Goal: Task Accomplishment & Management: Manage account settings

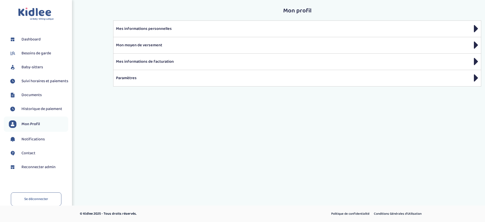
click at [31, 82] on span "Suivi horaires et paiements" at bounding box center [44, 81] width 47 height 6
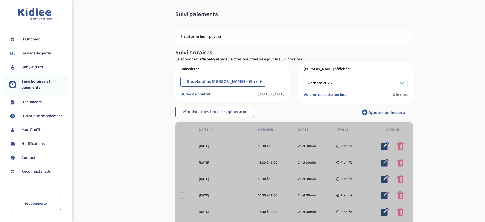
select select "octobre 2025"
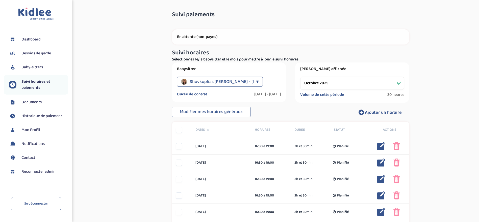
click at [36, 66] on span "Baby-sitters" at bounding box center [31, 67] width 21 height 6
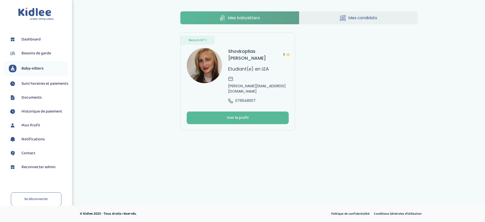
click at [280, 93] on link "Besoin N° 1 Shovkoplias Elena 5 Etudiant(e) en LEA elena.shovkopljas993@gmail.c…" at bounding box center [237, 81] width 115 height 98
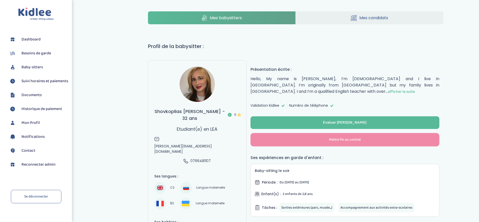
select select "J’ai rencontré un problème avec ce Babysitter"
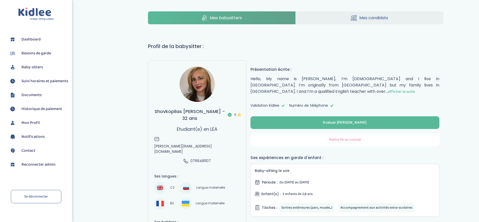
click at [310, 142] on button "Mettre fin au contrat" at bounding box center [344, 139] width 189 height 13
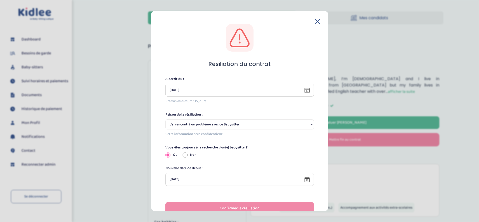
click at [181, 155] on div "Oui Non" at bounding box center [239, 154] width 148 height 5
click at [186, 155] on input "Non" at bounding box center [185, 154] width 5 height 5
radio input "true"
radio input "false"
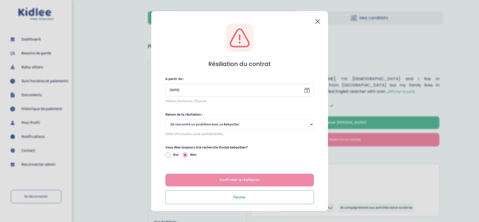
click at [189, 118] on div "Raison de la résiliation : Selectionne J’ai rencontré un problème avec ce Babys…" at bounding box center [239, 124] width 148 height 25
click at [190, 124] on select "Selectionne J’ai rencontré un problème avec ce Babysitter Ce Babysitter ne souh…" at bounding box center [239, 124] width 148 height 10
select select "J’ai trouvé un autre intervenant qui me convient mieux"
click at [165, 119] on select "Selectionne J’ai rencontré un problème avec ce Babysitter Ce Babysitter ne souh…" at bounding box center [239, 124] width 148 height 10
click at [224, 179] on div "Confirmer la résiliation" at bounding box center [240, 180] width 40 height 6
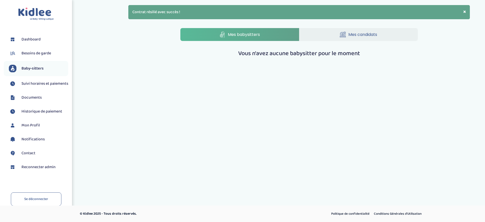
click at [52, 169] on span "Reconnecter admin" at bounding box center [38, 167] width 34 height 6
